Goal: Register for event/course

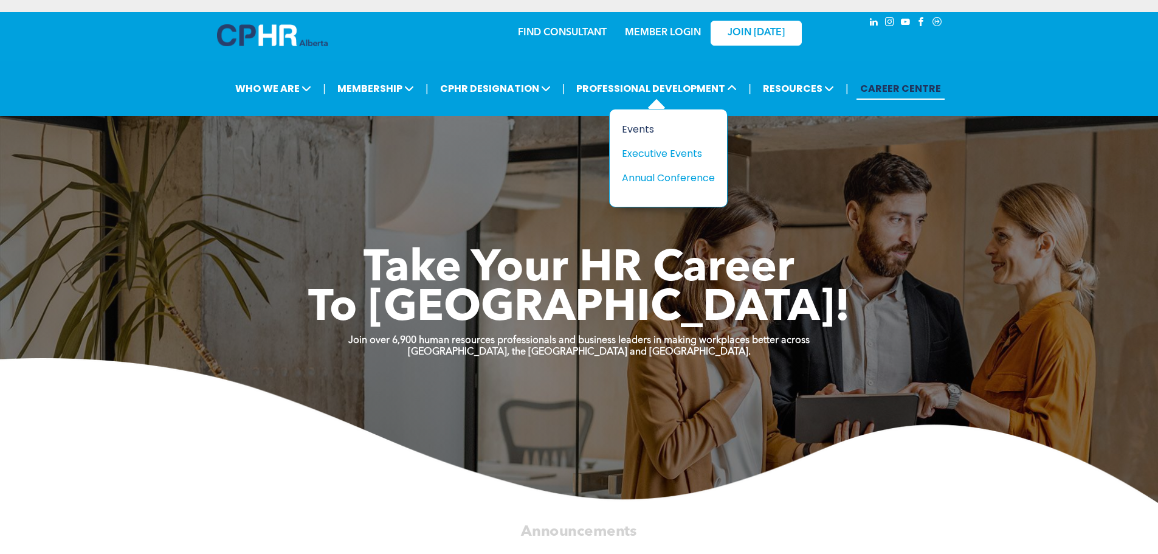
click at [636, 125] on div "Events" at bounding box center [664, 129] width 84 height 15
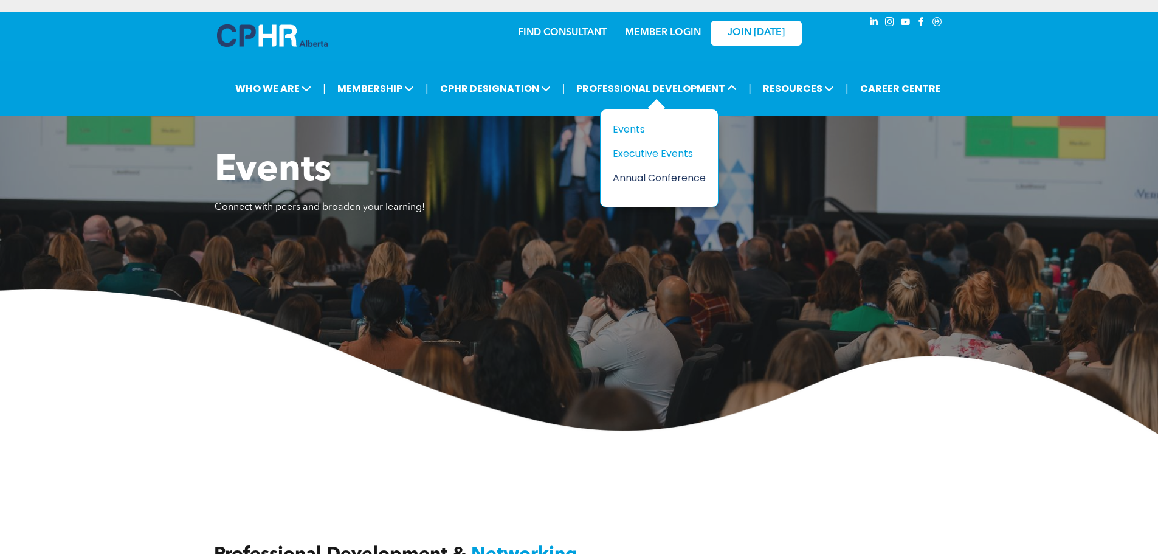
click at [672, 174] on div "Annual Conference" at bounding box center [655, 177] width 84 height 15
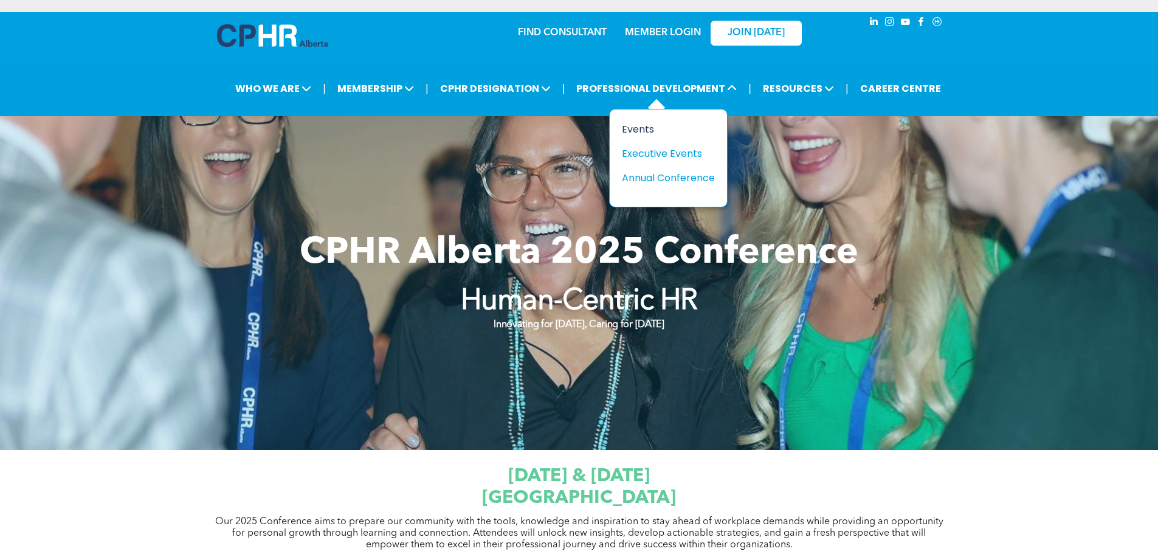
click at [646, 132] on div "Events" at bounding box center [664, 129] width 84 height 15
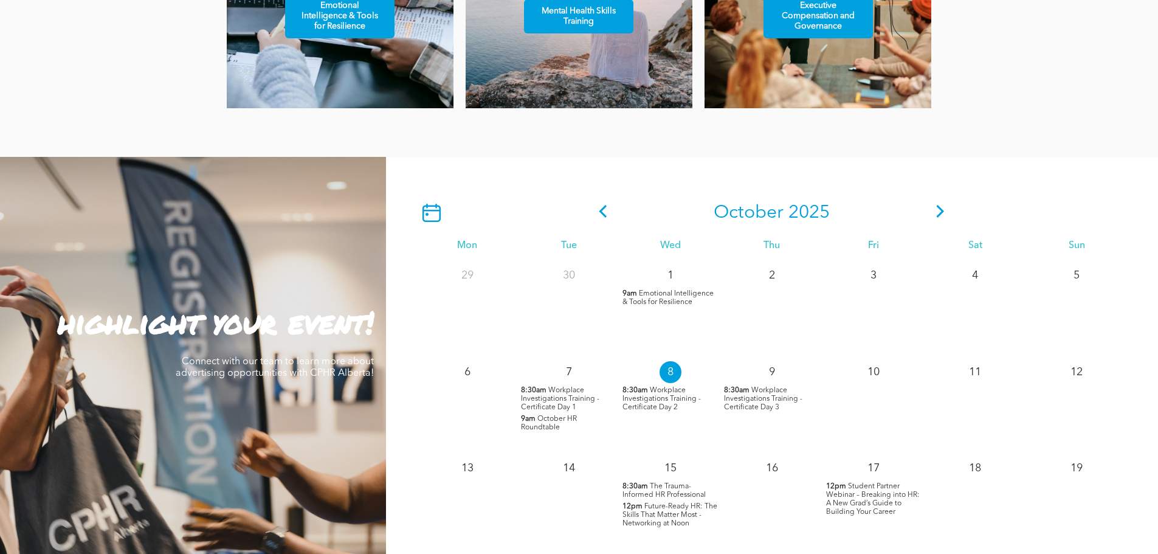
scroll to position [912, 0]
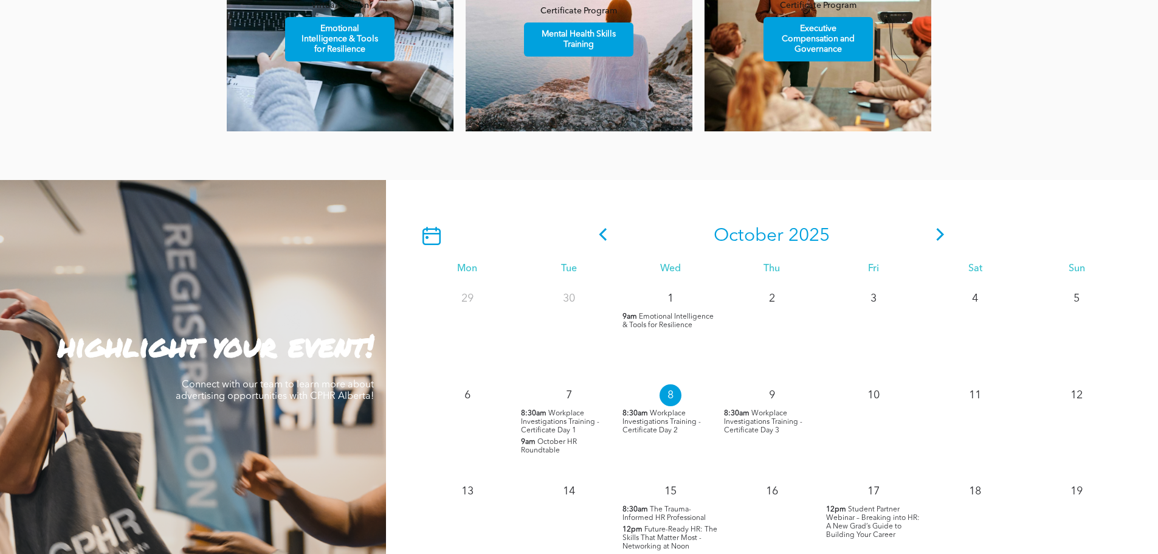
click at [935, 238] on icon at bounding box center [940, 234] width 18 height 13
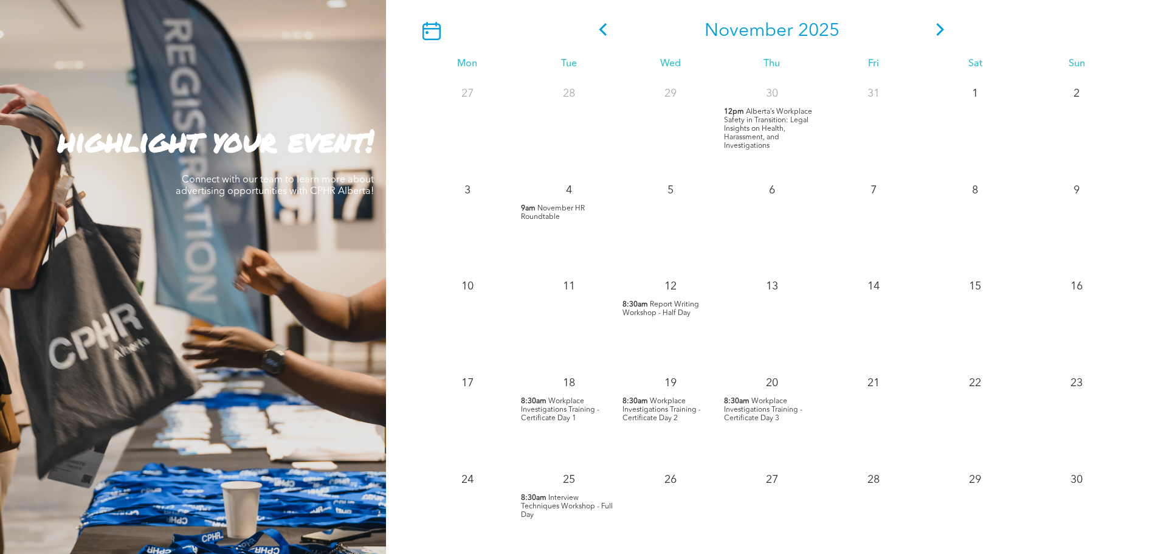
scroll to position [973, 0]
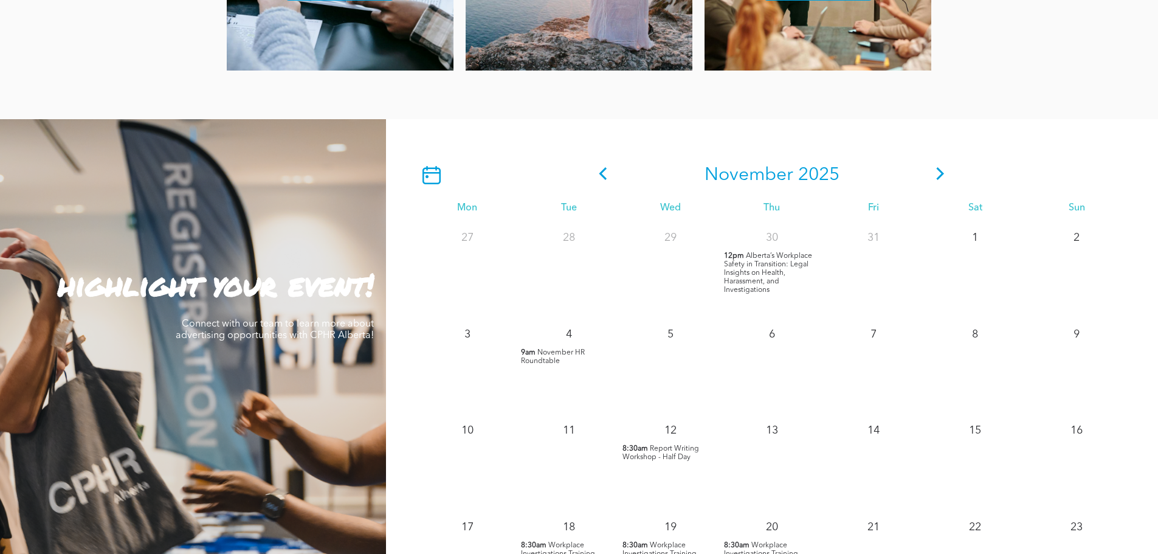
drag, startPoint x: 938, startPoint y: 175, endPoint x: 936, endPoint y: 182, distance: 6.9
click at [938, 175] on icon at bounding box center [940, 173] width 18 height 13
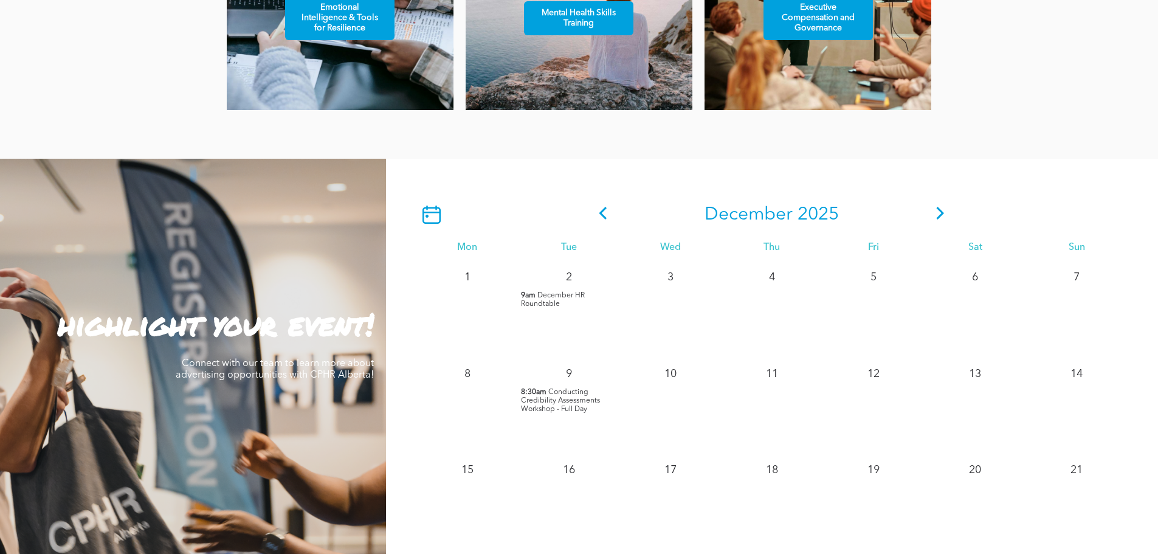
scroll to position [912, 0]
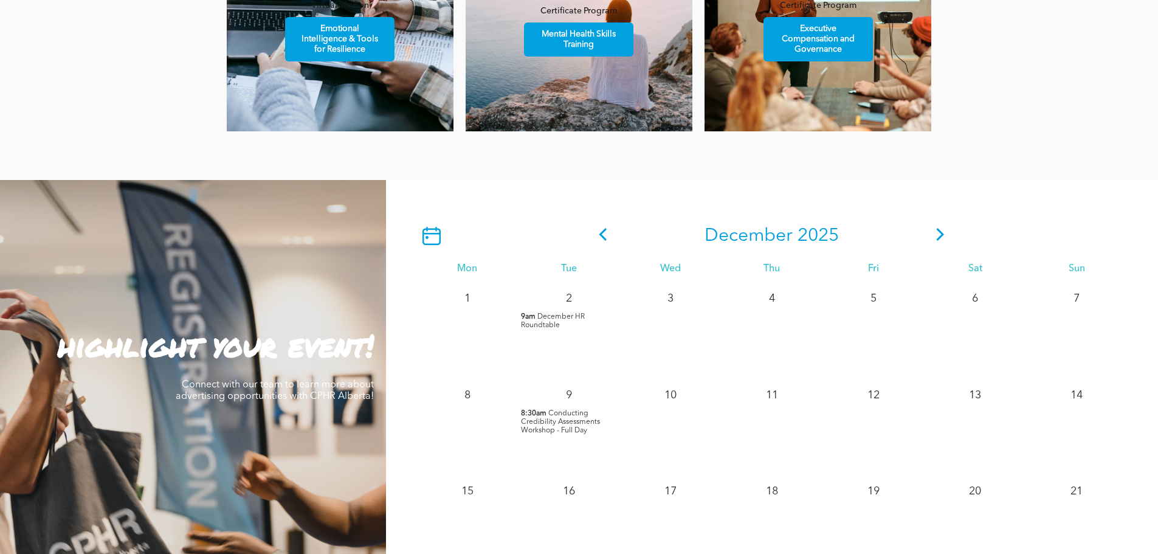
click at [937, 238] on icon at bounding box center [940, 234] width 18 height 13
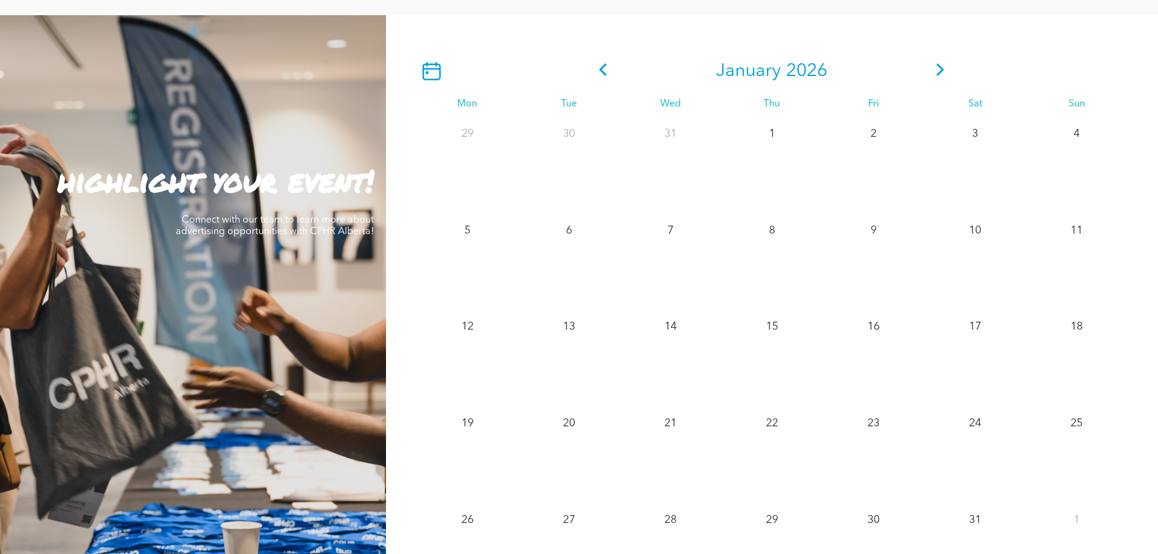
scroll to position [1094, 0]
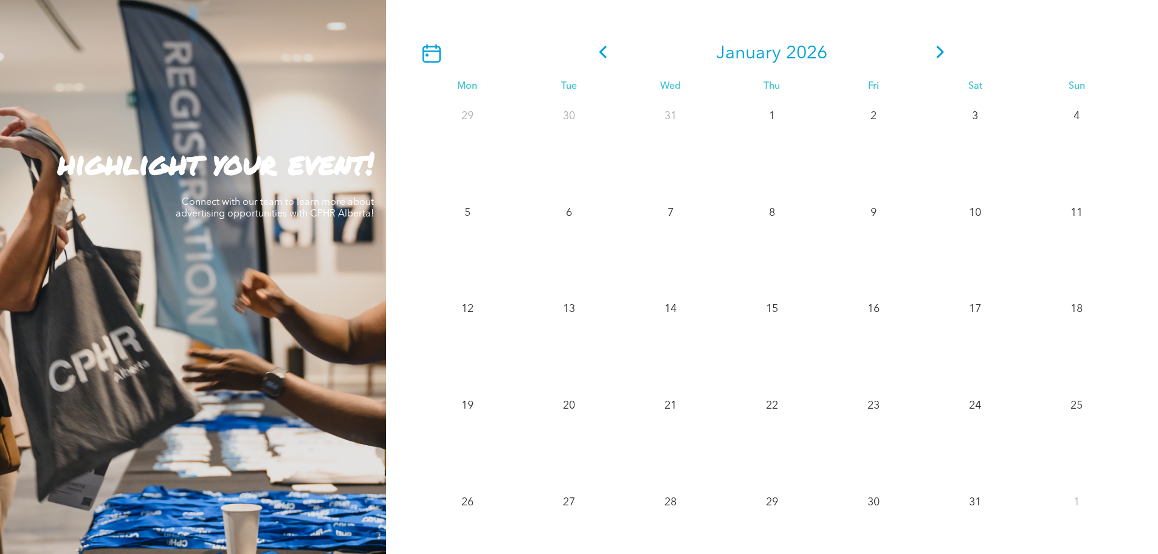
click at [605, 62] on span at bounding box center [603, 54] width 18 height 22
click at [599, 52] on icon at bounding box center [603, 52] width 18 height 13
